Goal: Information Seeking & Learning: Learn about a topic

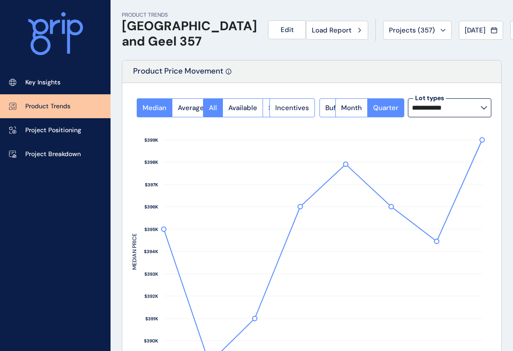
scroll to position [349, 0]
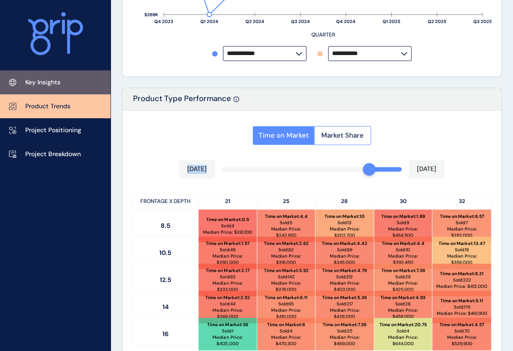
click at [44, 88] on link "Key Insights" at bounding box center [55, 82] width 111 height 24
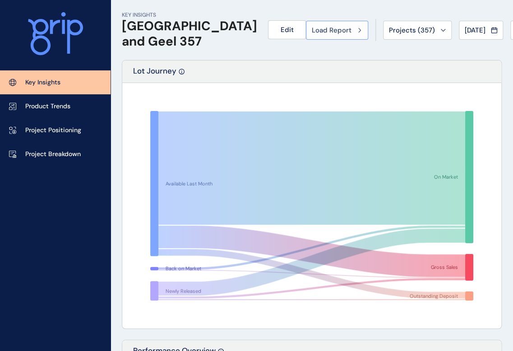
click at [312, 28] on div "Load Report" at bounding box center [337, 30] width 51 height 9
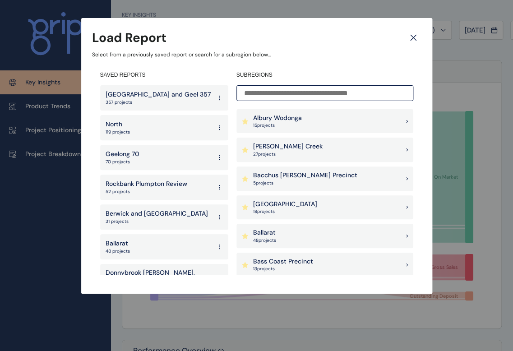
click at [301, 144] on p "[PERSON_NAME] Creek" at bounding box center [287, 146] width 69 height 9
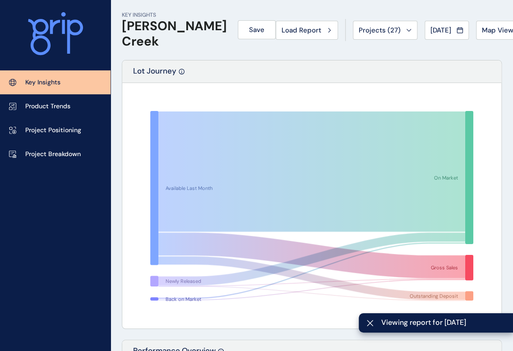
scroll to position [372, 0]
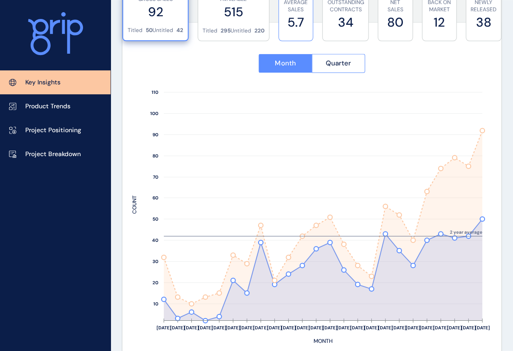
click at [301, 25] on label "5.7" at bounding box center [295, 23] width 25 height 18
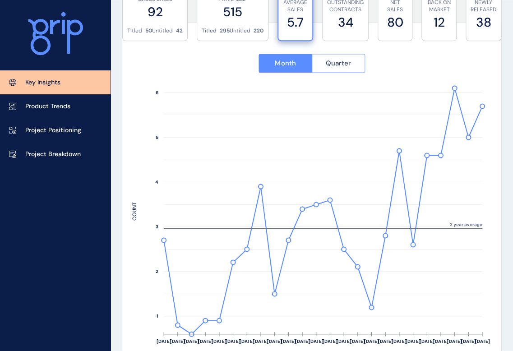
click at [326, 60] on span "Quarter" at bounding box center [338, 63] width 25 height 9
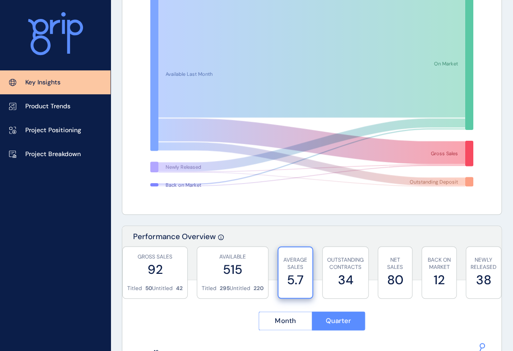
scroll to position [0, 0]
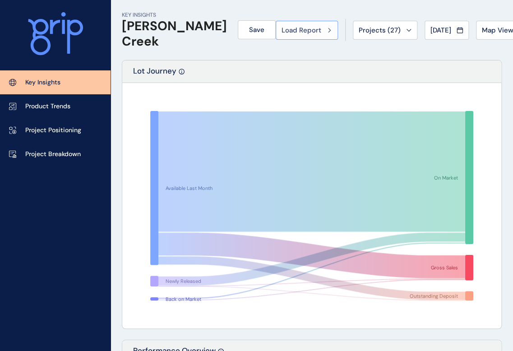
click at [298, 35] on button "Load Report" at bounding box center [307, 30] width 62 height 19
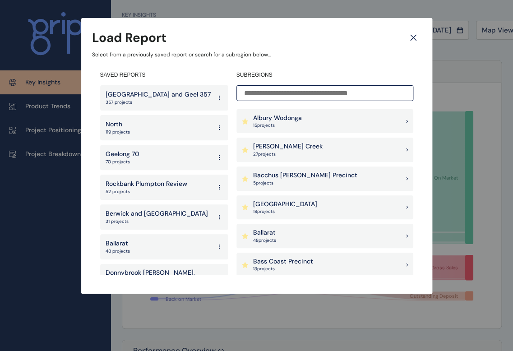
click at [309, 95] on input at bounding box center [324, 93] width 177 height 16
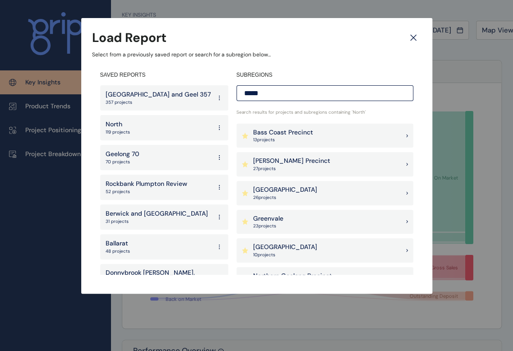
type input "*****"
click at [305, 272] on p "Northern Geelong Precinct" at bounding box center [292, 276] width 79 height 9
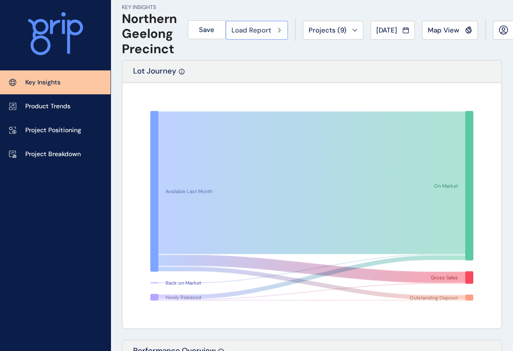
click at [271, 34] on span "Load Report" at bounding box center [251, 30] width 40 height 9
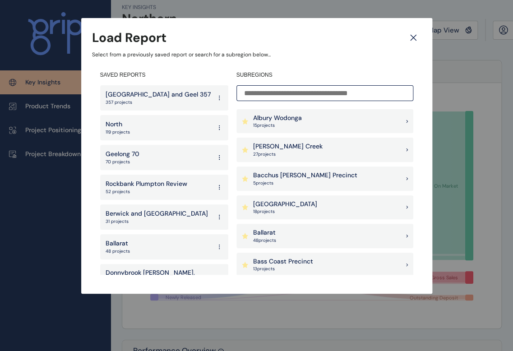
click at [288, 95] on input at bounding box center [324, 93] width 177 height 16
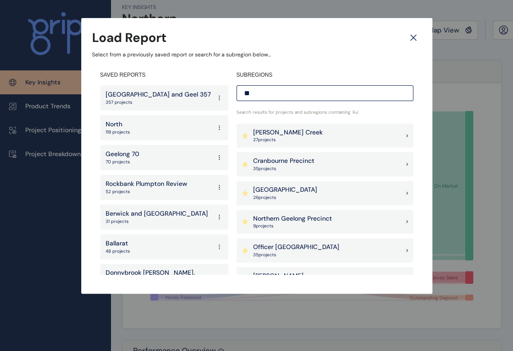
type input "*"
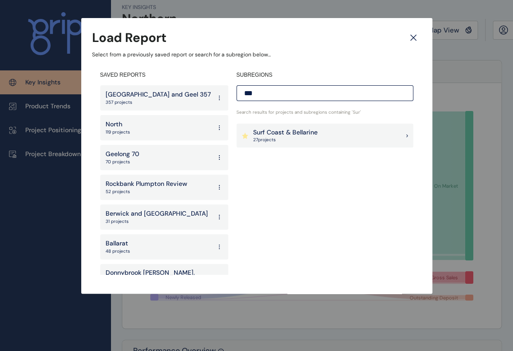
type input "***"
click at [287, 139] on p "27 project s" at bounding box center [285, 140] width 65 height 6
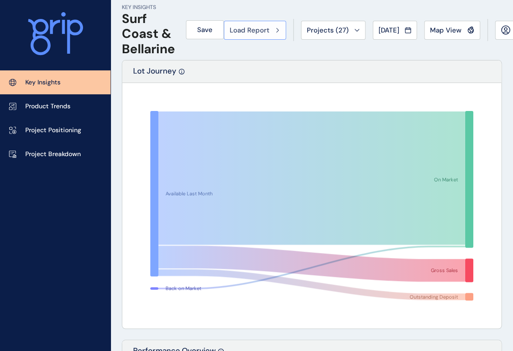
click at [270, 36] on button "Load Report" at bounding box center [255, 30] width 62 height 19
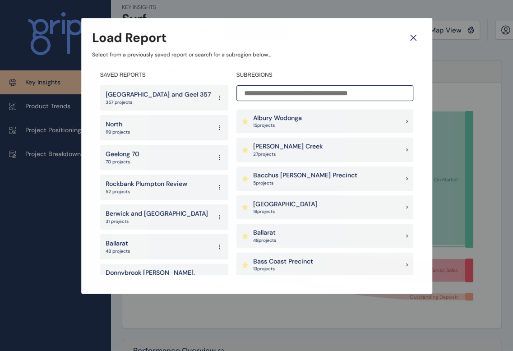
click at [290, 87] on input at bounding box center [324, 93] width 177 height 16
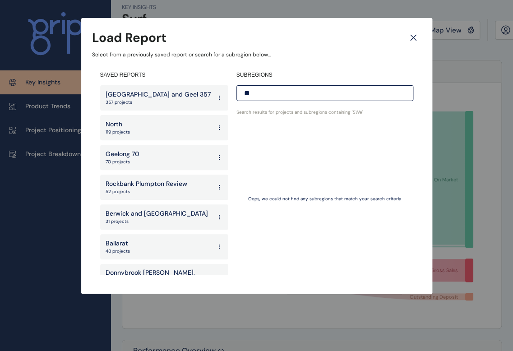
type input "*"
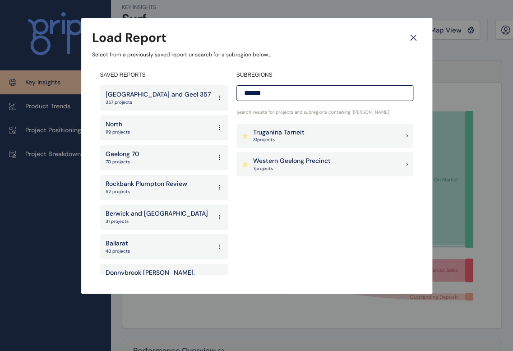
type input "******"
click at [303, 158] on p "Western Geelong Precinct" at bounding box center [292, 161] width 78 height 9
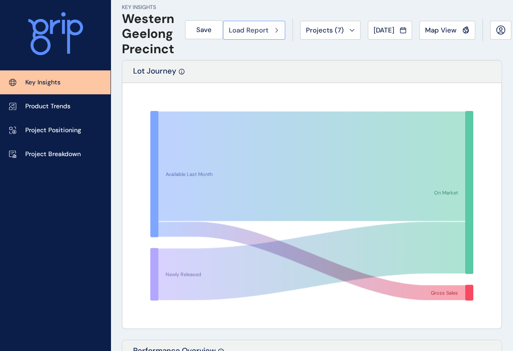
click at [278, 29] on icon at bounding box center [276, 30] width 3 height 5
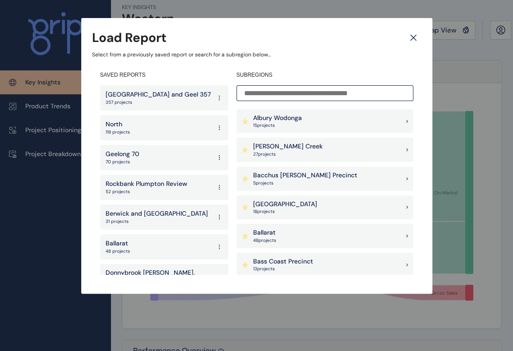
click at [278, 96] on input at bounding box center [324, 93] width 177 height 16
type input "*"
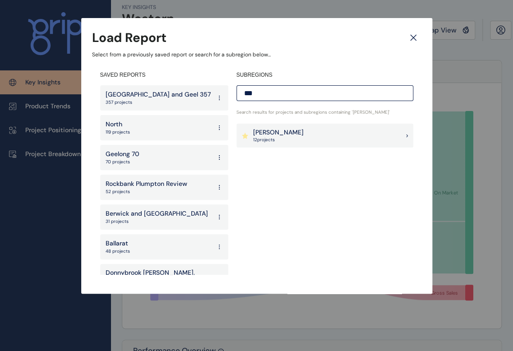
type input "***"
click at [282, 133] on p "[PERSON_NAME]" at bounding box center [278, 132] width 51 height 9
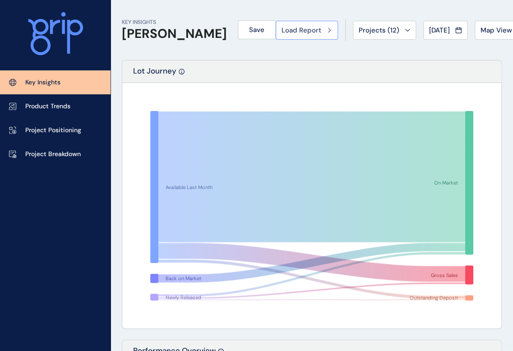
click at [303, 31] on button "Load Report" at bounding box center [307, 30] width 62 height 19
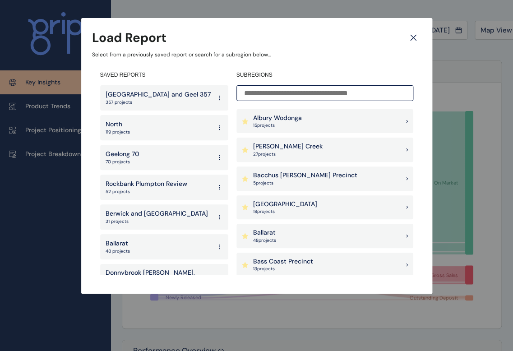
click at [297, 91] on input at bounding box center [324, 93] width 177 height 16
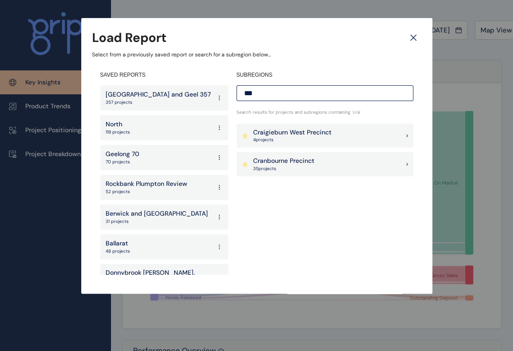
type input "***"
click at [297, 134] on p "Craigieburn West Precinct" at bounding box center [292, 132] width 79 height 9
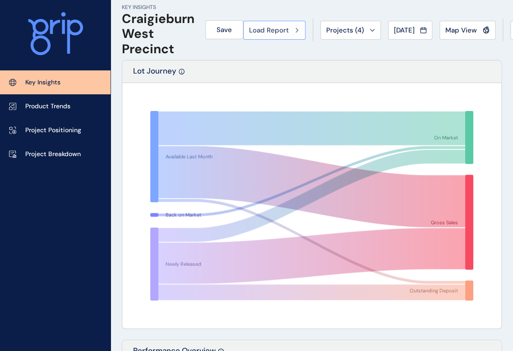
click at [306, 25] on button "Load Report" at bounding box center [274, 30] width 62 height 19
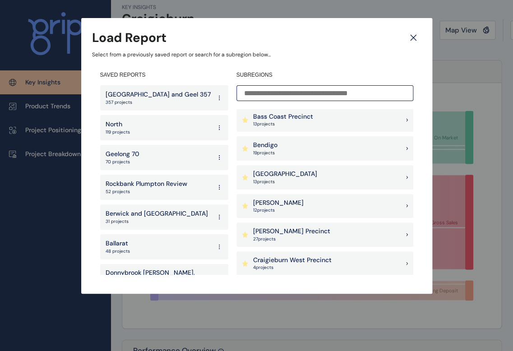
scroll to position [290, 0]
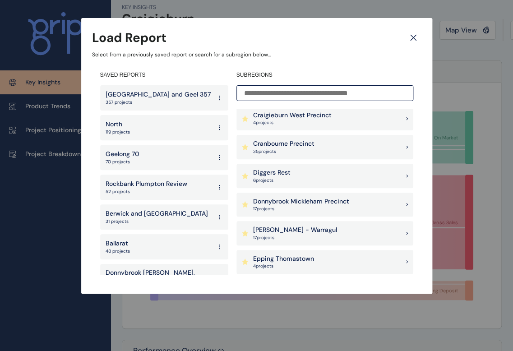
click at [346, 207] on p "17 project s" at bounding box center [301, 209] width 96 height 6
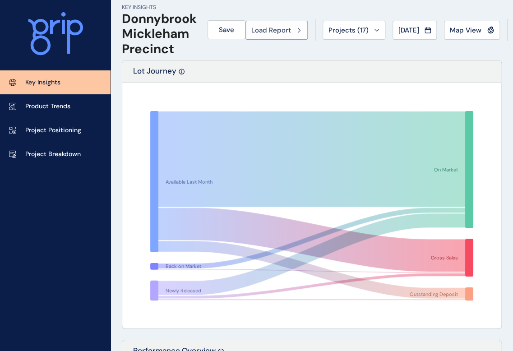
click at [287, 36] on button "Load Report" at bounding box center [276, 30] width 62 height 19
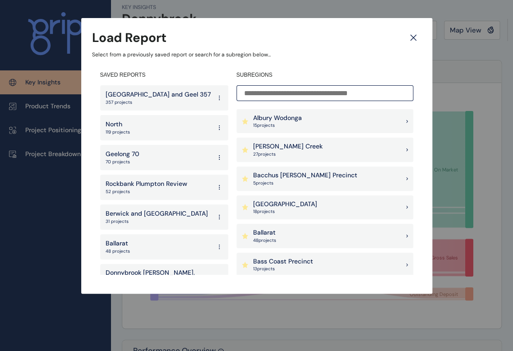
click at [301, 96] on input at bounding box center [324, 93] width 177 height 16
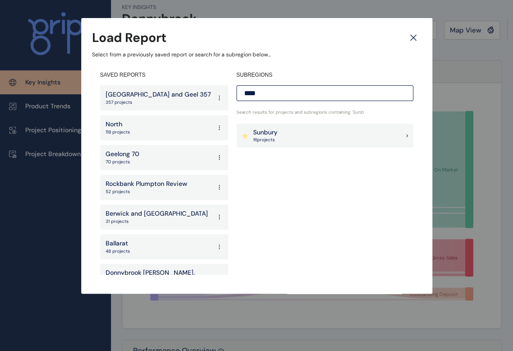
type input "****"
click at [316, 134] on div "Sunbury 16 project s" at bounding box center [324, 136] width 177 height 24
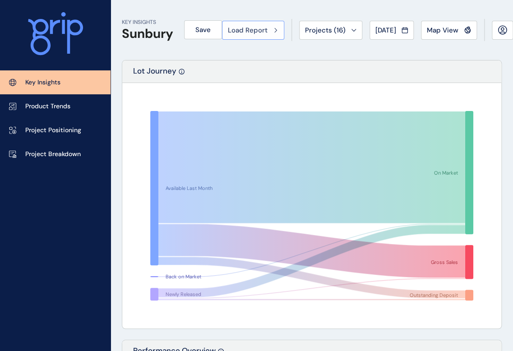
click at [268, 34] on span "Load Report" at bounding box center [248, 30] width 40 height 9
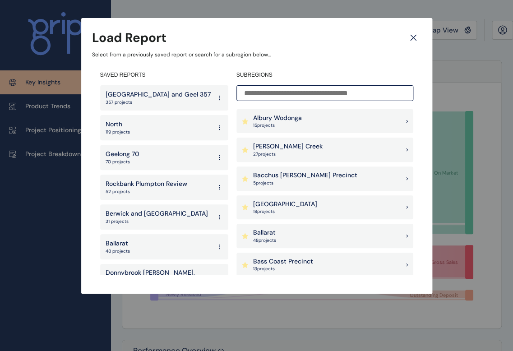
click at [277, 93] on input at bounding box center [324, 93] width 177 height 16
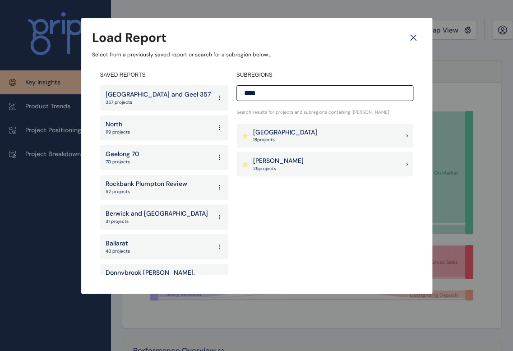
type input "****"
click at [304, 165] on div "[PERSON_NAME] 25 project s" at bounding box center [324, 164] width 177 height 24
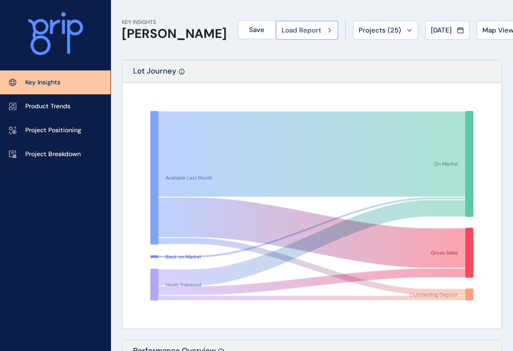
click at [282, 27] on span "Load Report" at bounding box center [302, 30] width 40 height 9
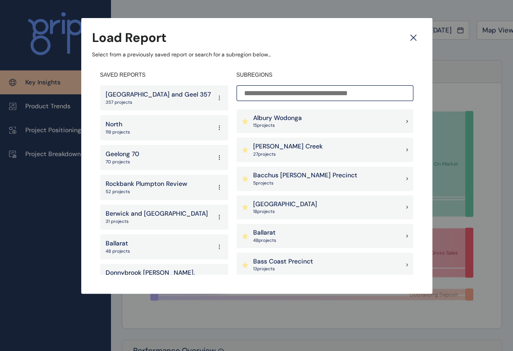
click at [296, 96] on input at bounding box center [324, 93] width 177 height 16
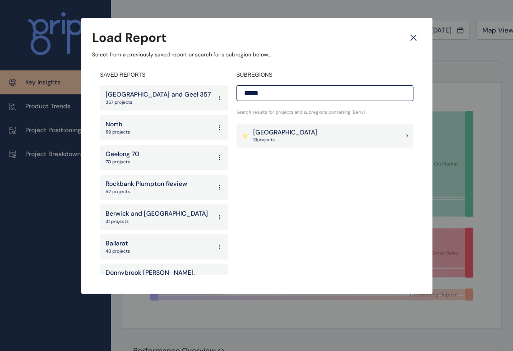
type input "*****"
click at [303, 128] on p "[GEOGRAPHIC_DATA]" at bounding box center [285, 132] width 64 height 9
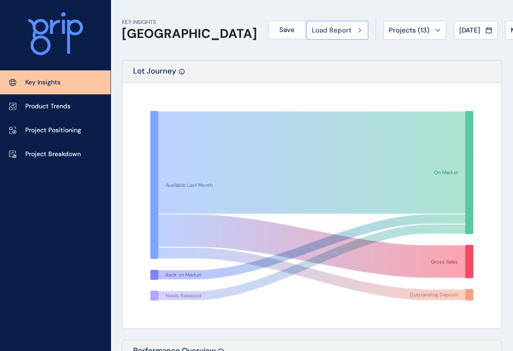
click at [312, 32] on span "Load Report" at bounding box center [332, 30] width 40 height 9
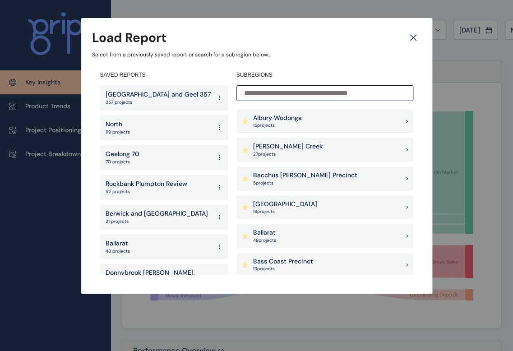
click at [272, 88] on input at bounding box center [324, 93] width 177 height 16
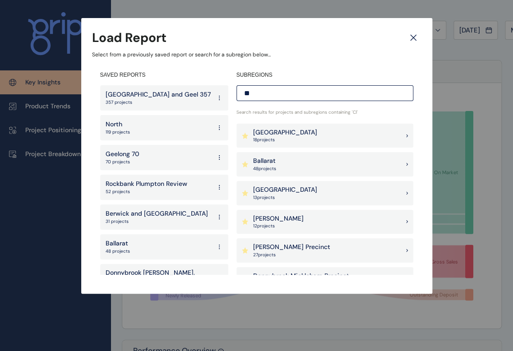
type input "**"
click at [319, 245] on div "[PERSON_NAME] Precinct 27 project s" at bounding box center [324, 250] width 177 height 24
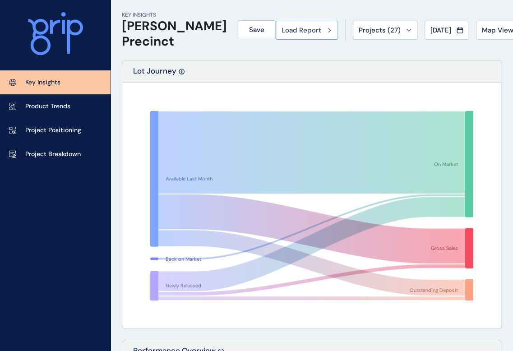
click at [276, 21] on button "Load Report" at bounding box center [307, 30] width 62 height 19
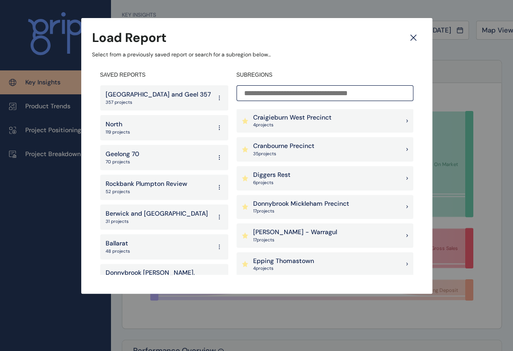
scroll to position [290, 0]
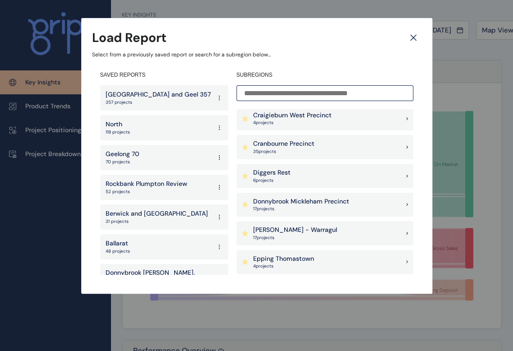
click at [246, 148] on icon at bounding box center [245, 147] width 6 height 6
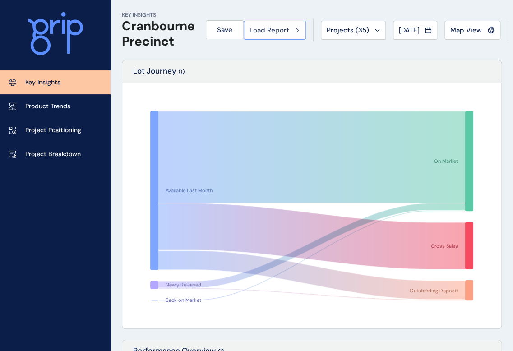
click at [306, 37] on button "Load Report" at bounding box center [275, 30] width 62 height 19
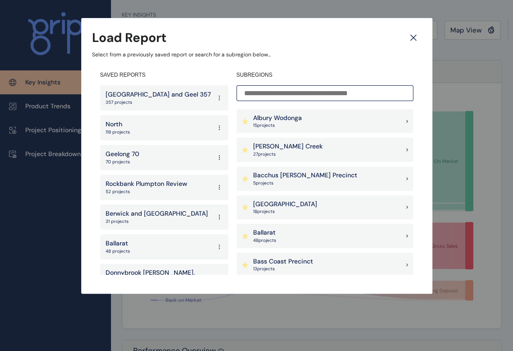
click at [314, 94] on input at bounding box center [324, 93] width 177 height 16
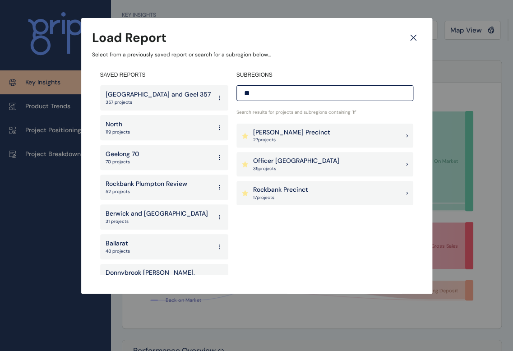
type input "**"
click at [297, 160] on p "Officer [GEOGRAPHIC_DATA]" at bounding box center [296, 161] width 86 height 9
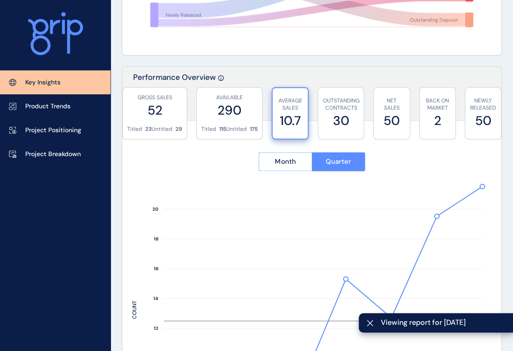
scroll to position [306, 0]
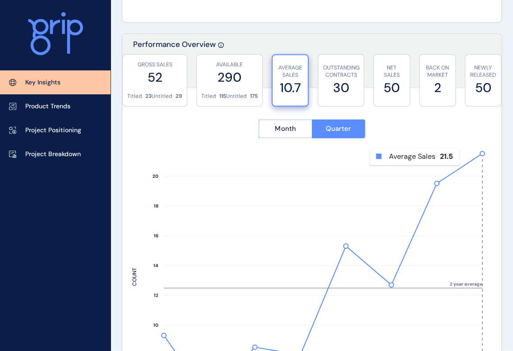
click at [480, 162] on rect at bounding box center [470, 276] width 23 height 246
click at [482, 159] on icon "Q4 2023 Q1 2024 Q2 2024 Q3 2024 Q4 2024 Q1 2025 Q2 2025 Q3 2025 MONTH 6 8 10 12…" at bounding box center [311, 286] width 359 height 275
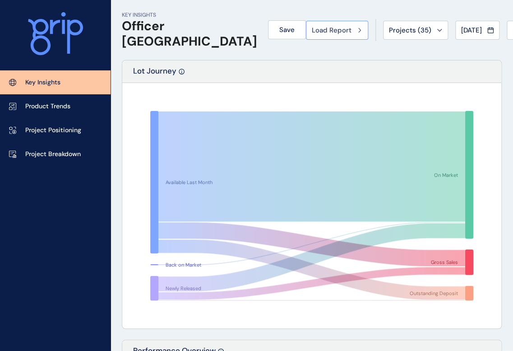
click at [312, 31] on span "Load Report" at bounding box center [332, 30] width 40 height 9
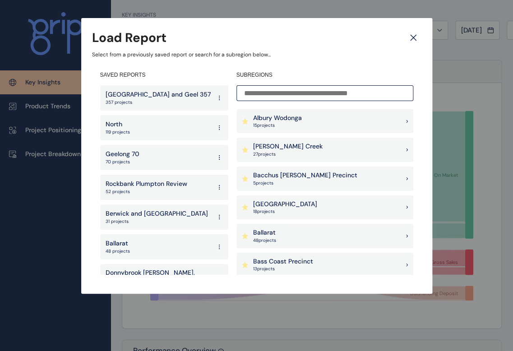
click at [262, 93] on input at bounding box center [324, 93] width 177 height 16
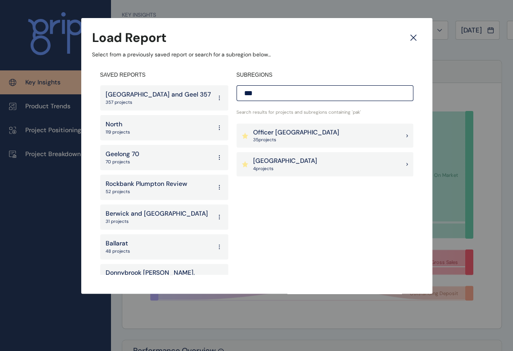
type input "***"
click at [269, 160] on p "[GEOGRAPHIC_DATA]" at bounding box center [285, 161] width 64 height 9
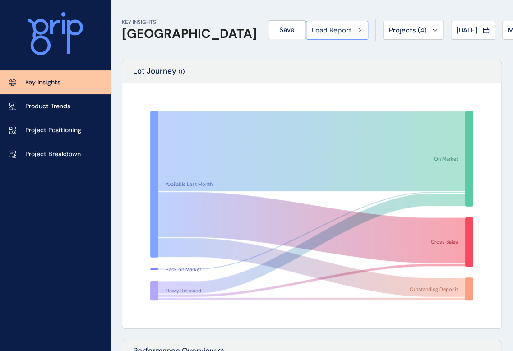
click at [312, 27] on span "Load Report" at bounding box center [332, 30] width 40 height 9
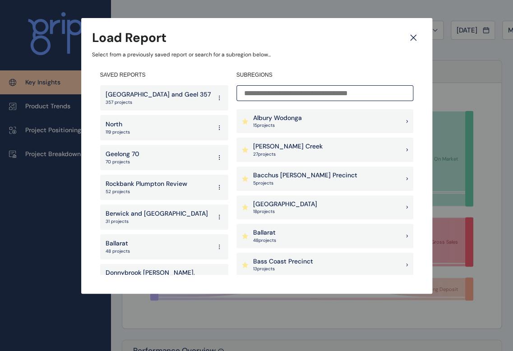
click at [339, 201] on div "[GEOGRAPHIC_DATA] 18 project s" at bounding box center [324, 207] width 177 height 24
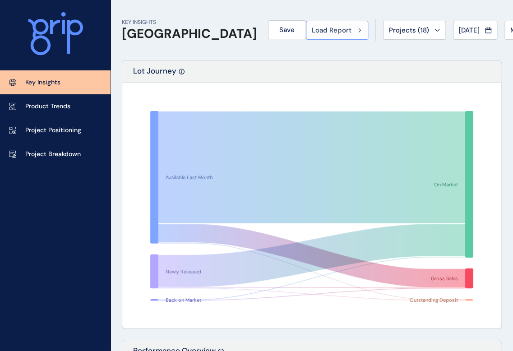
click at [312, 27] on span "Load Report" at bounding box center [332, 30] width 40 height 9
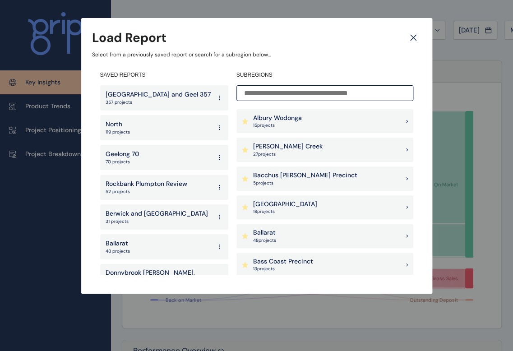
click at [296, 90] on input at bounding box center [324, 93] width 177 height 16
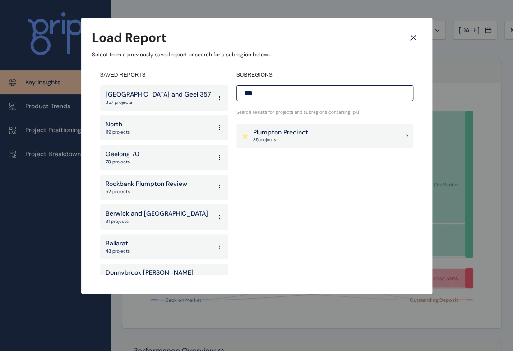
type input "***"
click at [298, 131] on p "Plumpton Precinct" at bounding box center [280, 132] width 55 height 9
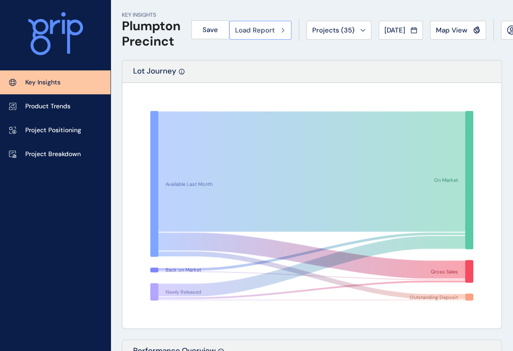
click at [275, 28] on span "Load Report" at bounding box center [255, 30] width 40 height 9
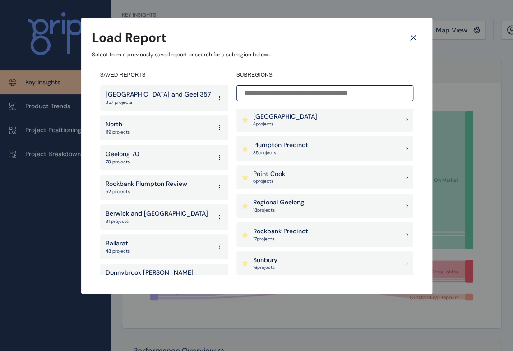
scroll to position [724, 0]
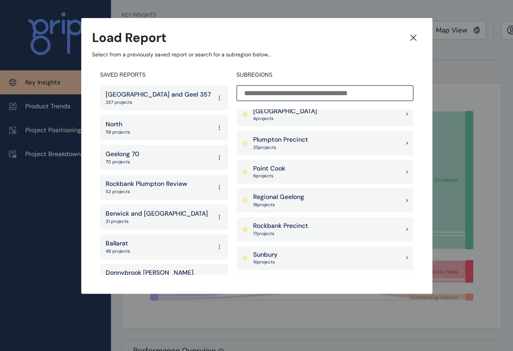
click at [348, 222] on div "Rockbank Precinct 17 project s" at bounding box center [324, 229] width 177 height 24
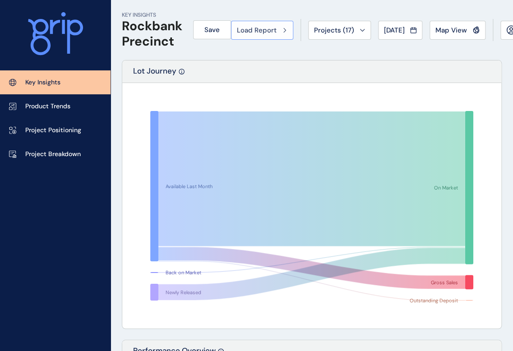
click at [269, 36] on button "Load Report" at bounding box center [262, 30] width 62 height 19
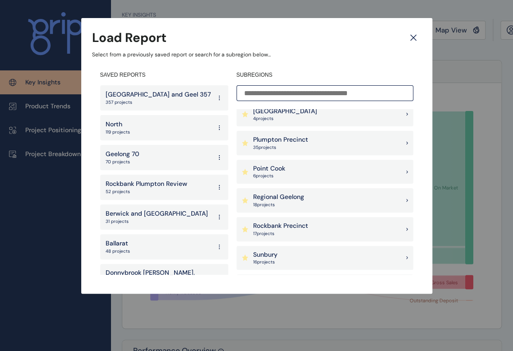
scroll to position [869, 0]
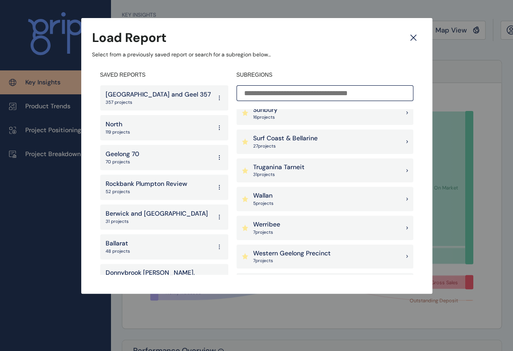
click at [319, 162] on div "Truganina Tarneit 31 project s" at bounding box center [324, 170] width 177 height 24
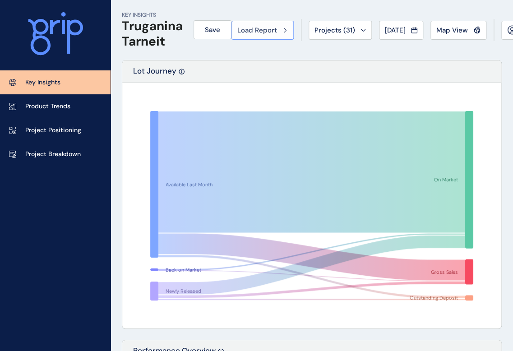
click at [277, 32] on span "Load Report" at bounding box center [257, 30] width 40 height 9
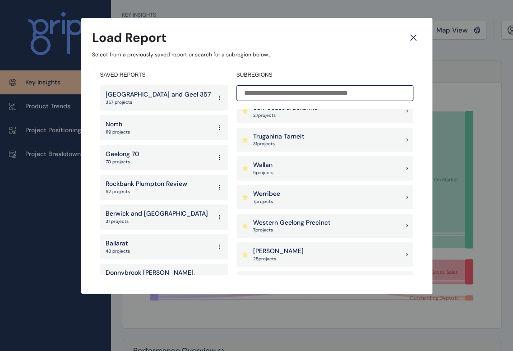
scroll to position [934, 0]
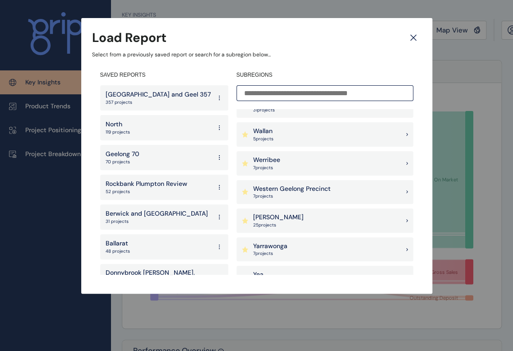
click at [293, 160] on div "Werribee 7 project s" at bounding box center [324, 163] width 177 height 24
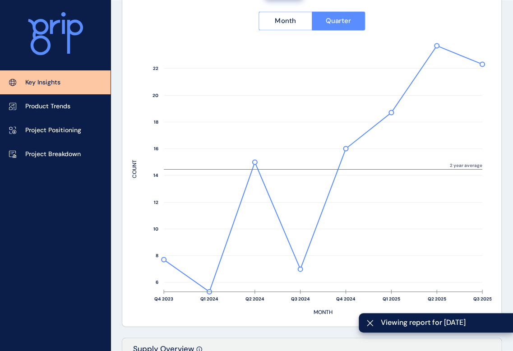
scroll to position [447, 0]
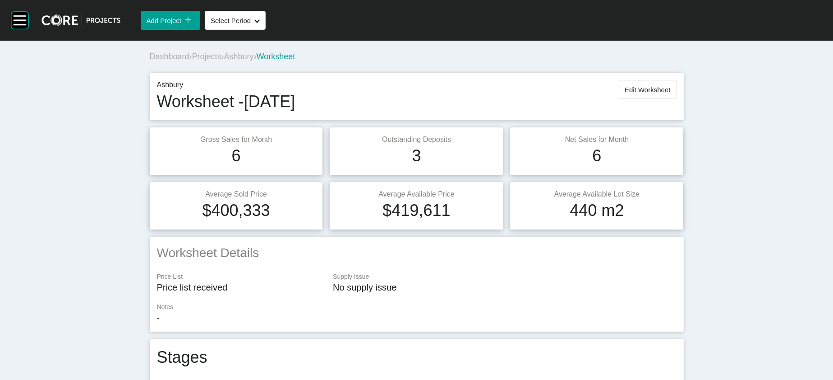
scroll to position [1296, 0]
